Goal: Check status: Check status

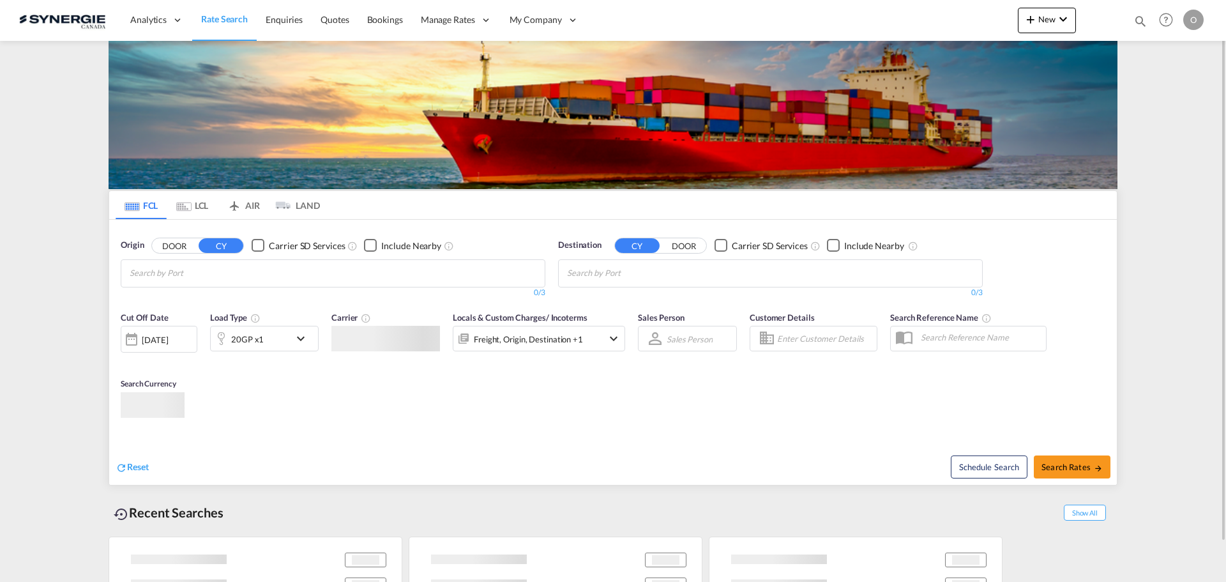
click at [1139, 23] on md-icon "icon-magnify" at bounding box center [1141, 21] width 14 height 14
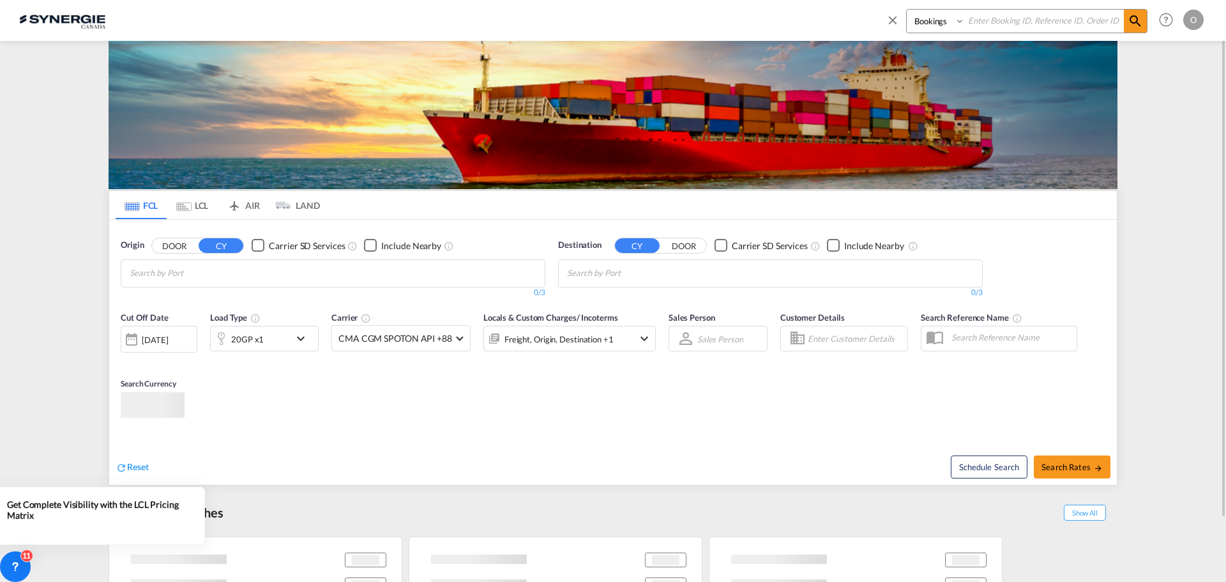
click at [913, 21] on select "Bookings Quotes Enquiries" at bounding box center [937, 21] width 61 height 23
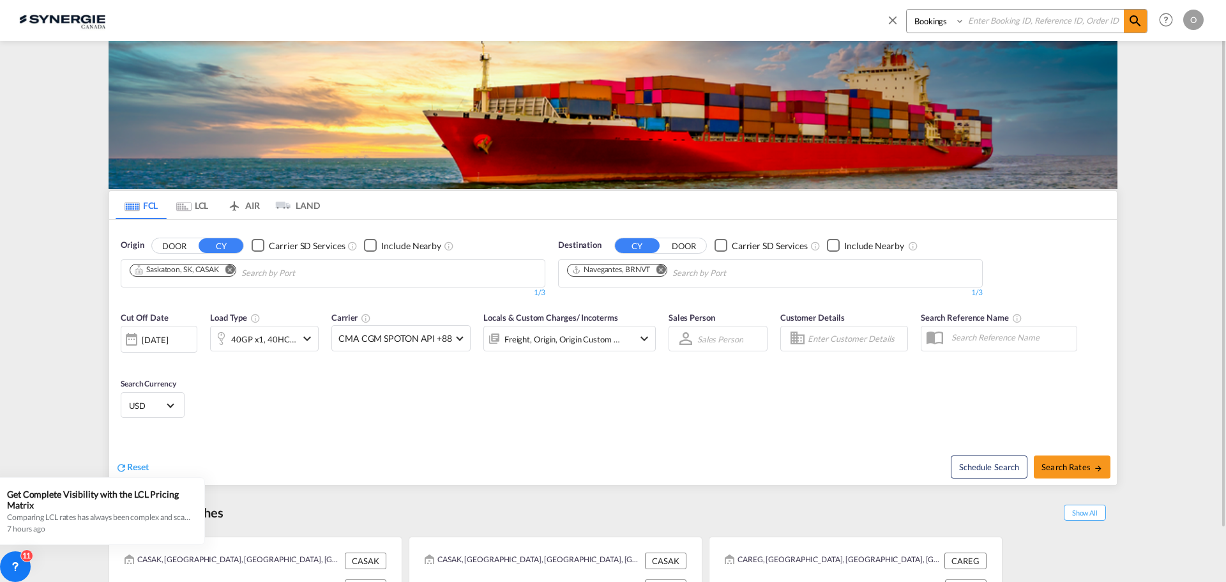
select select "Quotes"
click at [907, 10] on select "Bookings Quotes Enquiries" at bounding box center [937, 21] width 61 height 23
click at [1005, 26] on input at bounding box center [1044, 21] width 159 height 22
paste input "SYC000013055"
type input "SYC000013055"
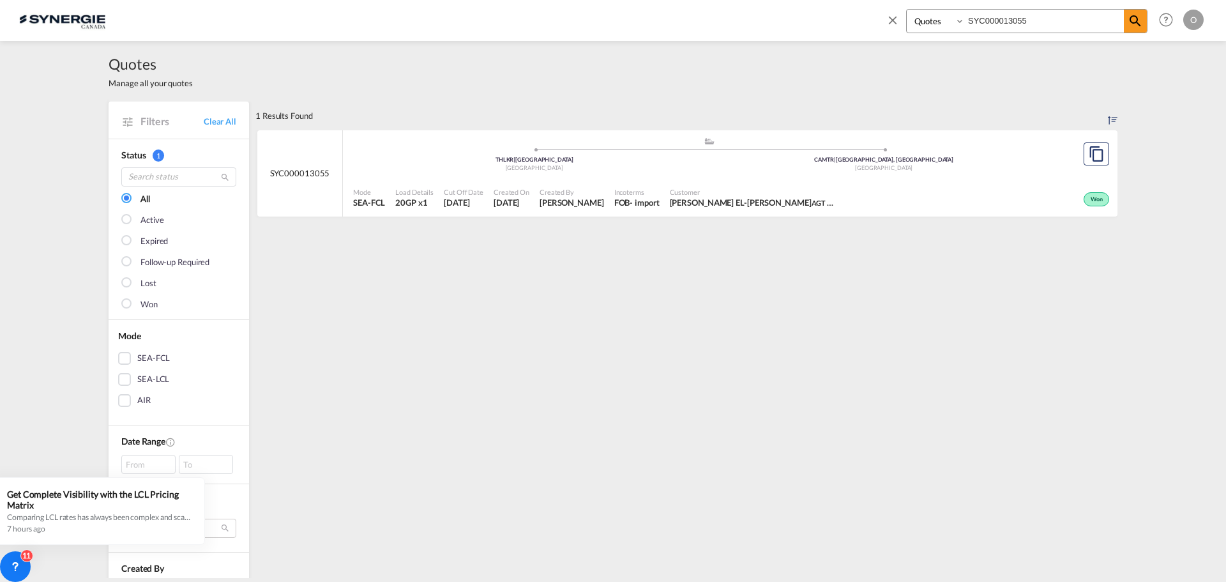
click at [801, 183] on div "Customer SALLY EL-KHOURY AGT FOODS" at bounding box center [753, 198] width 176 height 32
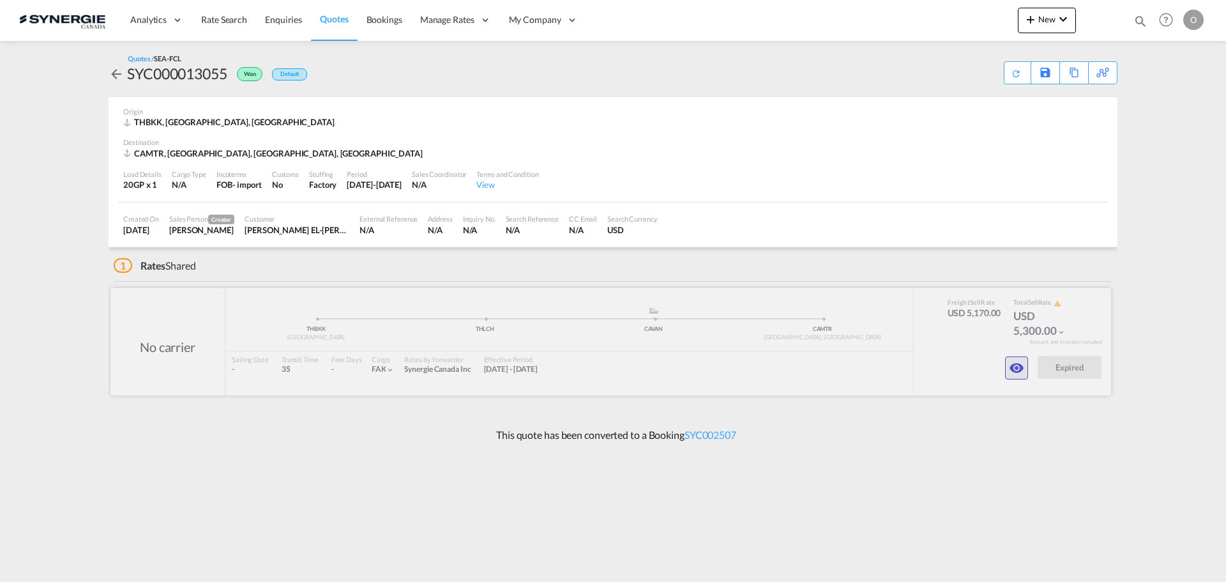
click at [1016, 368] on md-icon "icon-eye" at bounding box center [1016, 367] width 15 height 15
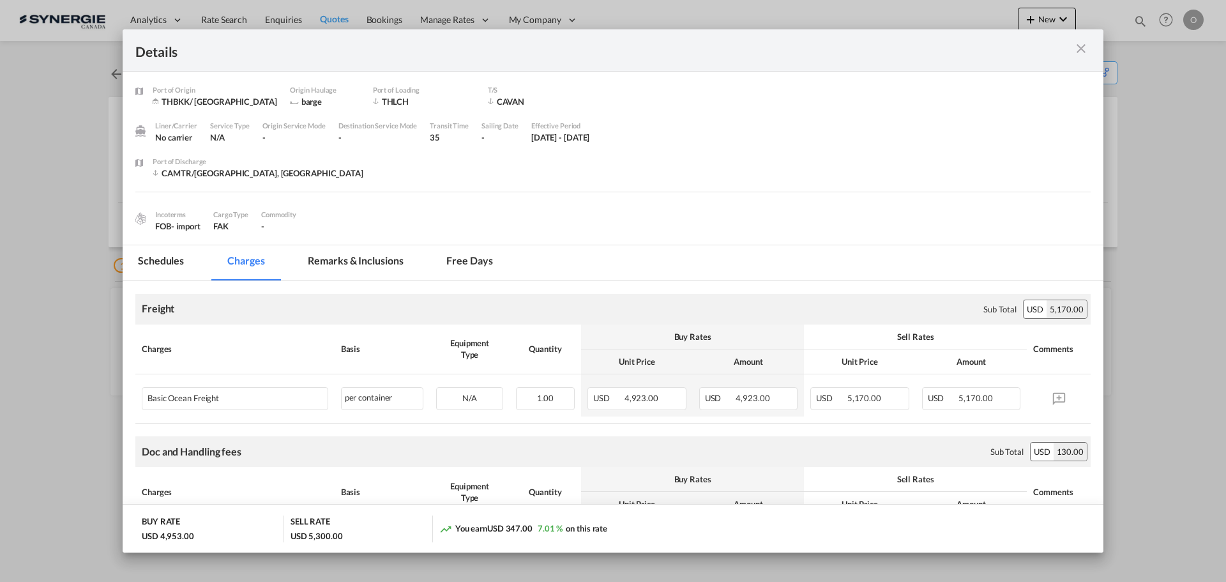
click at [1082, 50] on md-icon "icon-close m-3 fg-AAA8AD cursor" at bounding box center [1081, 48] width 15 height 15
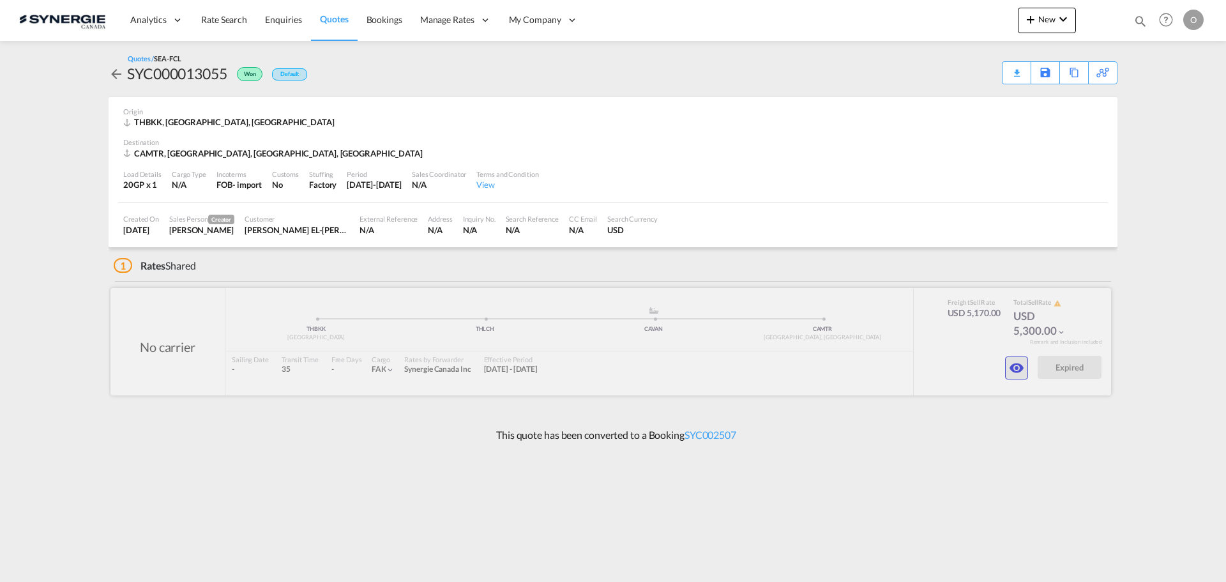
click at [1015, 370] on md-icon "icon-eye" at bounding box center [1016, 367] width 15 height 15
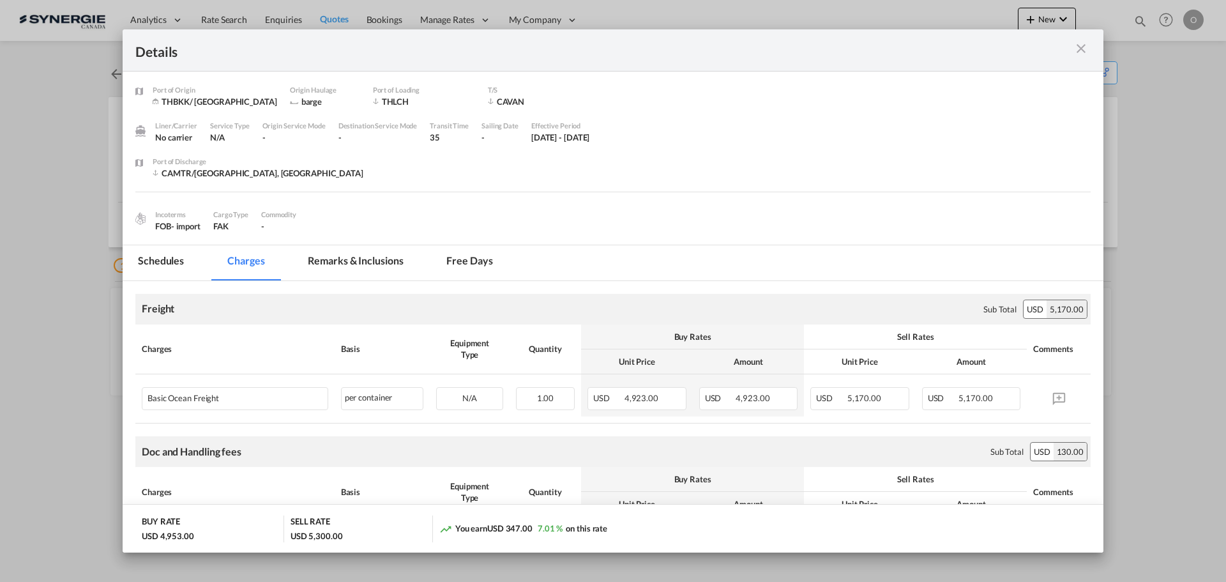
click at [347, 259] on md-tab-item "Remarks & Inclusions" at bounding box center [355, 262] width 126 height 35
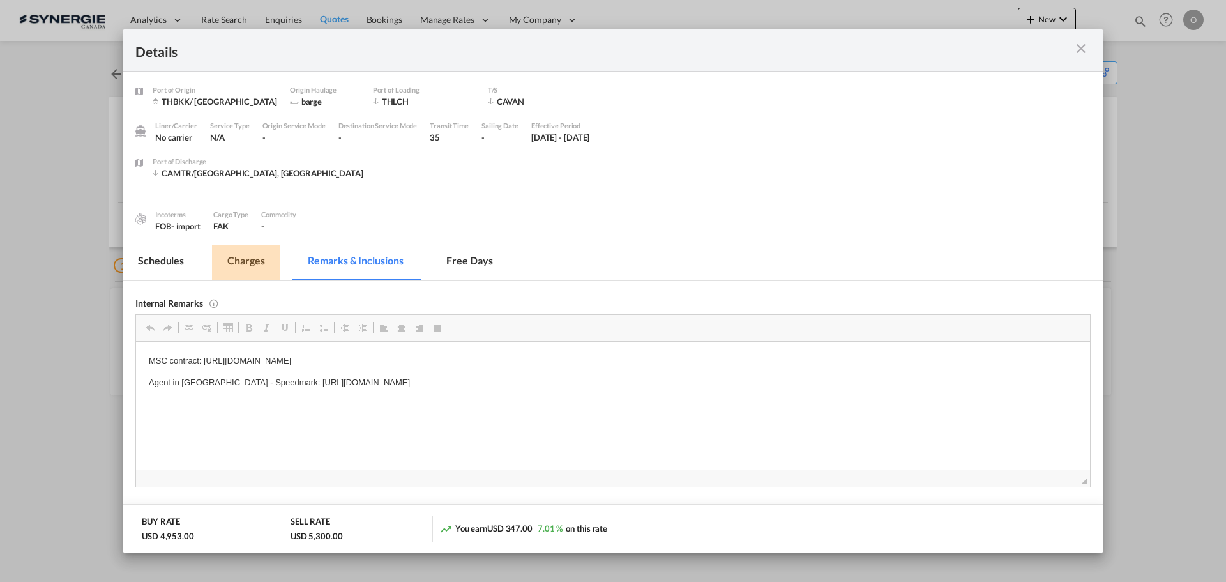
drag, startPoint x: 270, startPoint y: 258, endPoint x: 253, endPoint y: 270, distance: 20.6
click at [266, 257] on md-tab-item "Charges" at bounding box center [246, 262] width 68 height 35
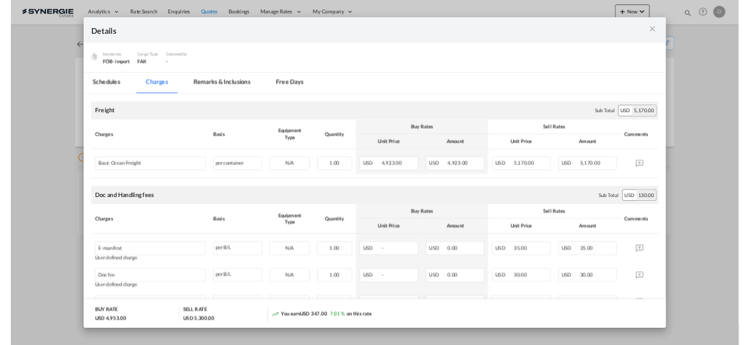
scroll to position [201, 0]
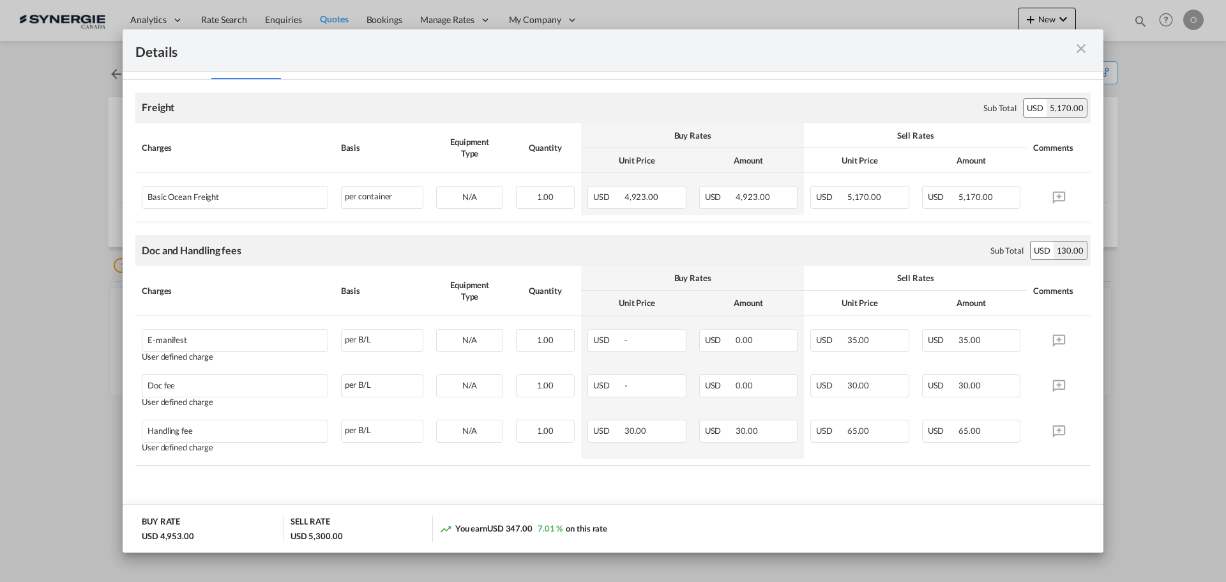
click at [1084, 50] on md-icon "icon-close m-3 fg-AAA8AD cursor" at bounding box center [1081, 48] width 15 height 15
